Goal: Browse casually

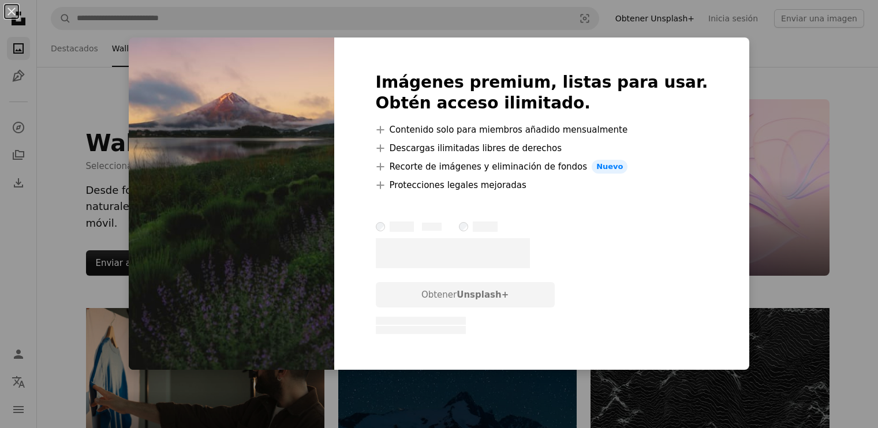
scroll to position [1048, 0]
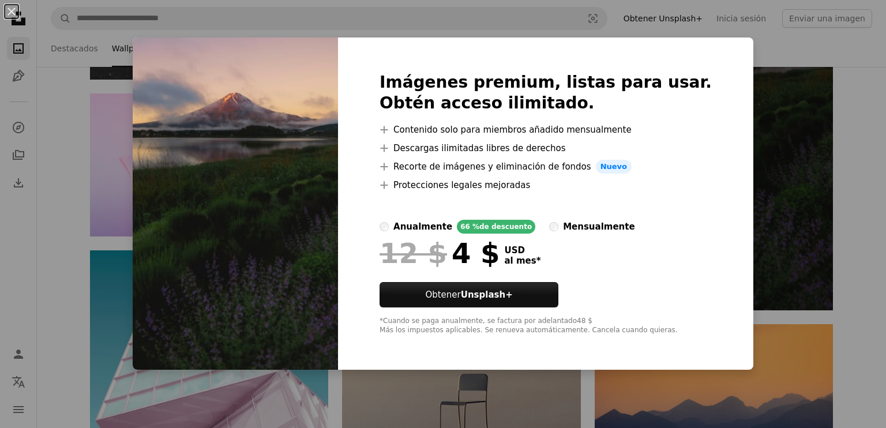
click at [747, 239] on div "An X shape Imágenes premium, listas para usar. Obtén acceso ilimitado. A plus s…" at bounding box center [443, 214] width 886 height 428
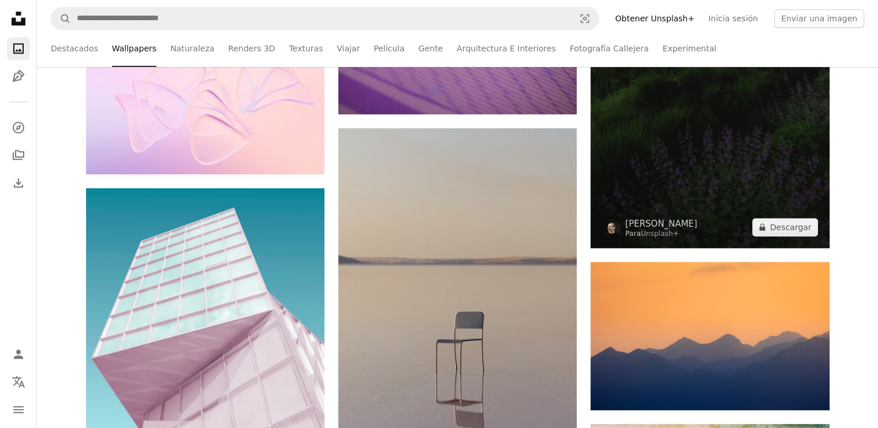
scroll to position [1107, 0]
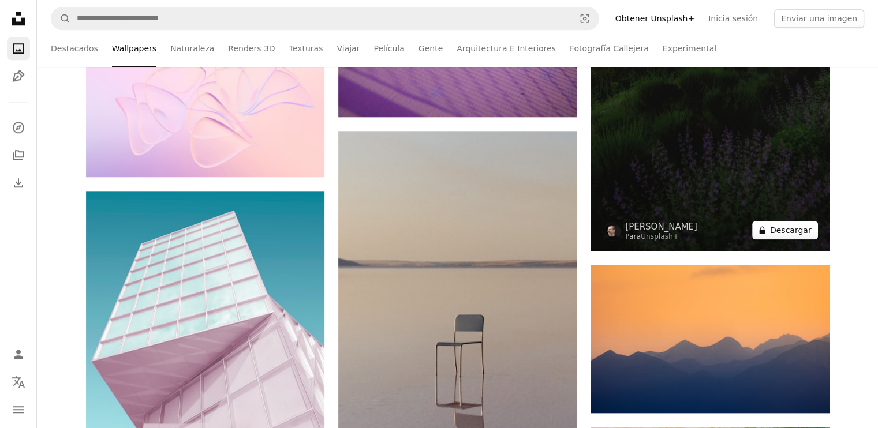
click at [772, 233] on button "A lock Descargar" at bounding box center [785, 230] width 66 height 18
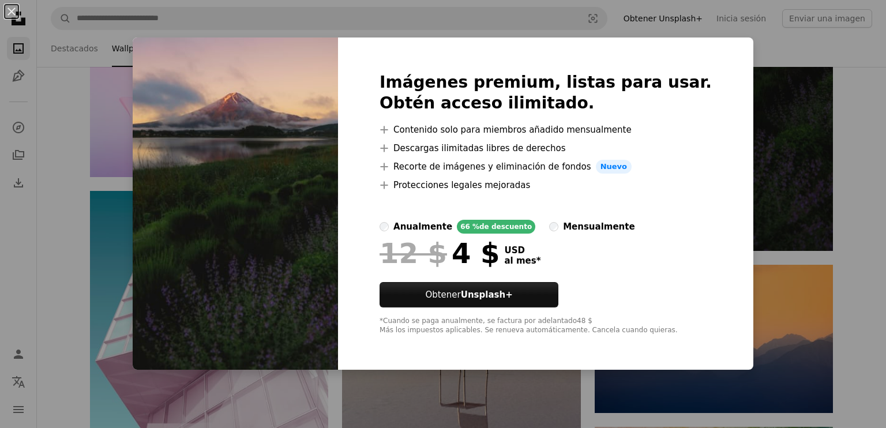
click at [795, 229] on div "An X shape Imágenes premium, listas para usar. Obtén acceso ilimitado. A plus s…" at bounding box center [443, 214] width 886 height 428
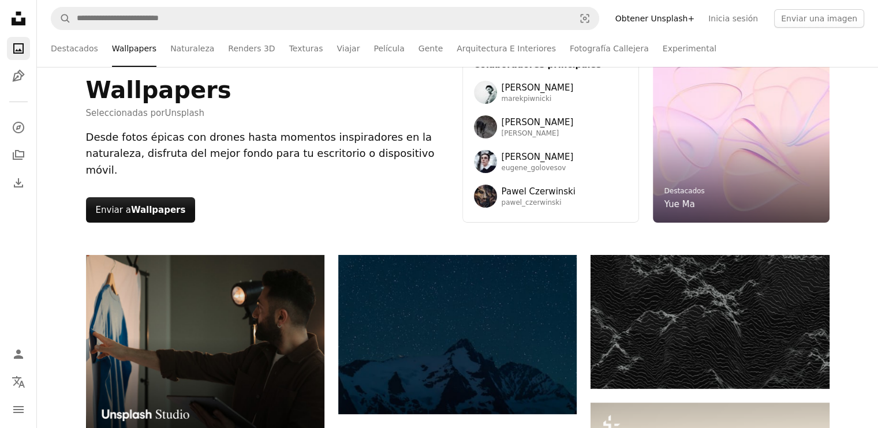
scroll to position [70, 0]
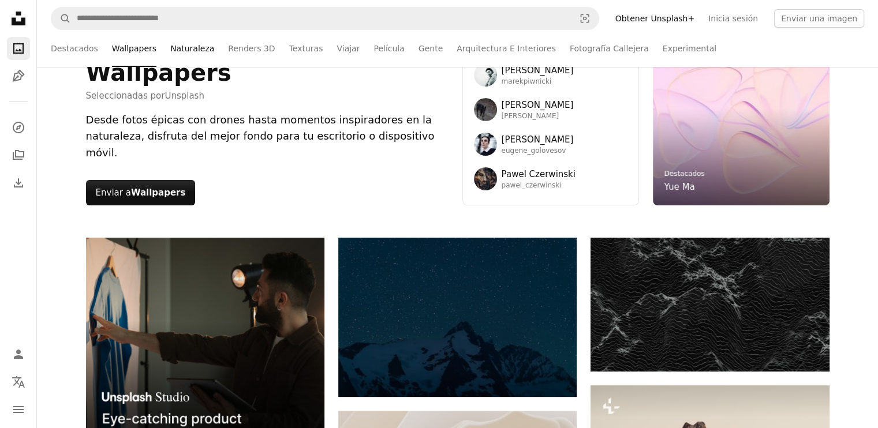
click at [175, 55] on link "Naturaleza" at bounding box center [192, 48] width 44 height 37
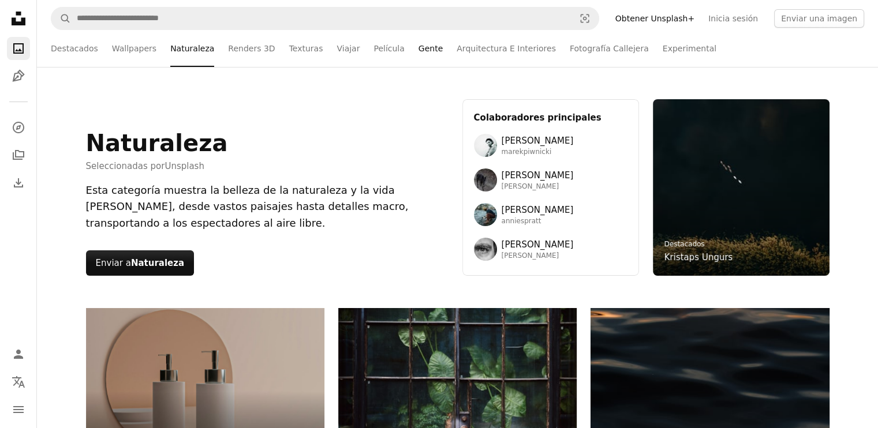
click at [418, 50] on link "Gente" at bounding box center [430, 48] width 24 height 37
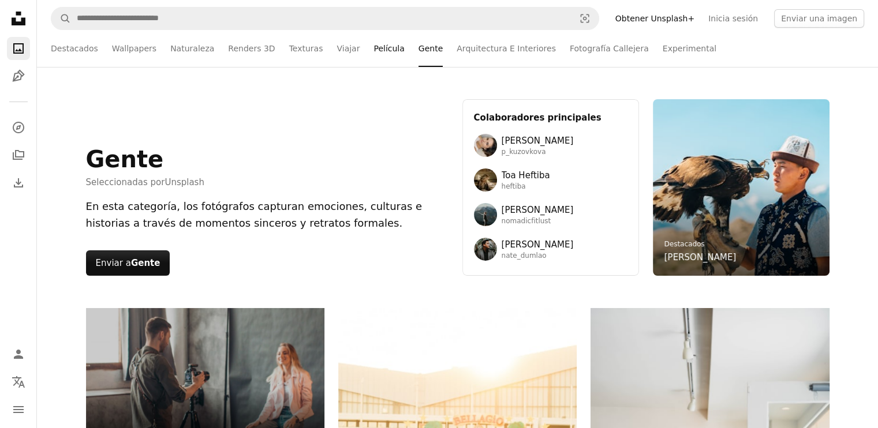
click at [373, 54] on link "Película" at bounding box center [388, 48] width 31 height 37
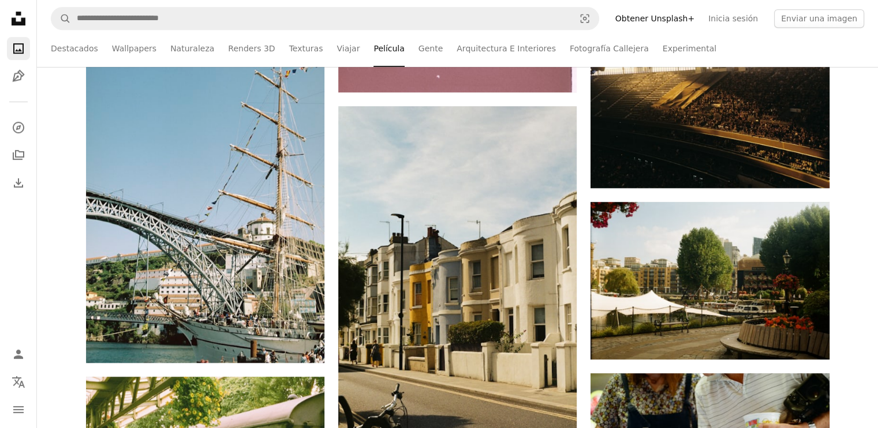
scroll to position [823, 0]
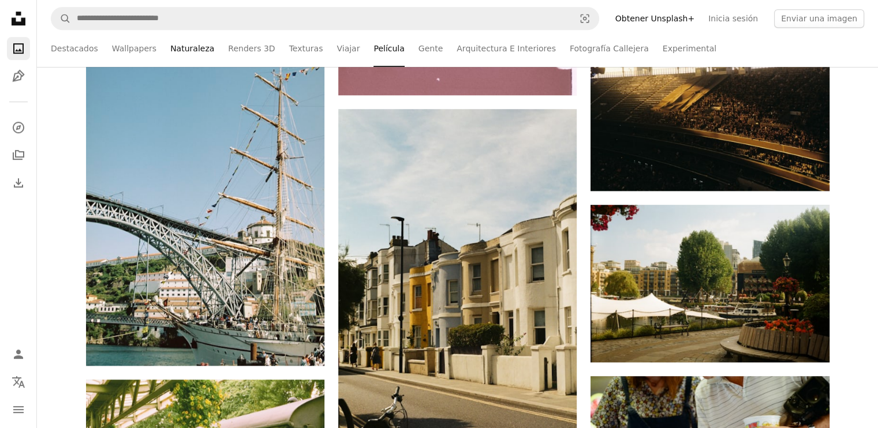
click at [175, 53] on link "Naturaleza" at bounding box center [192, 48] width 44 height 37
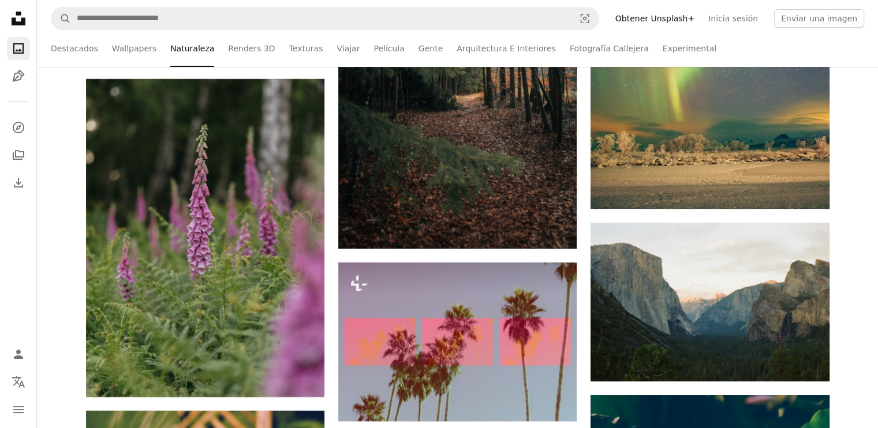
scroll to position [4699, 0]
